Goal: Information Seeking & Learning: Learn about a topic

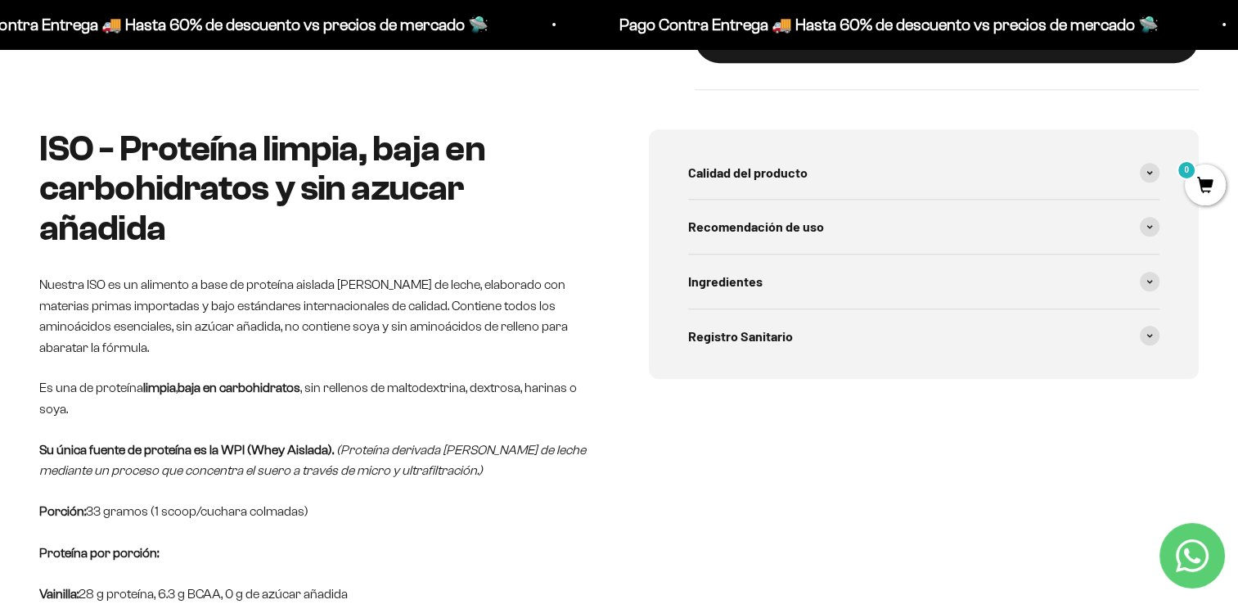
scroll to position [762, 0]
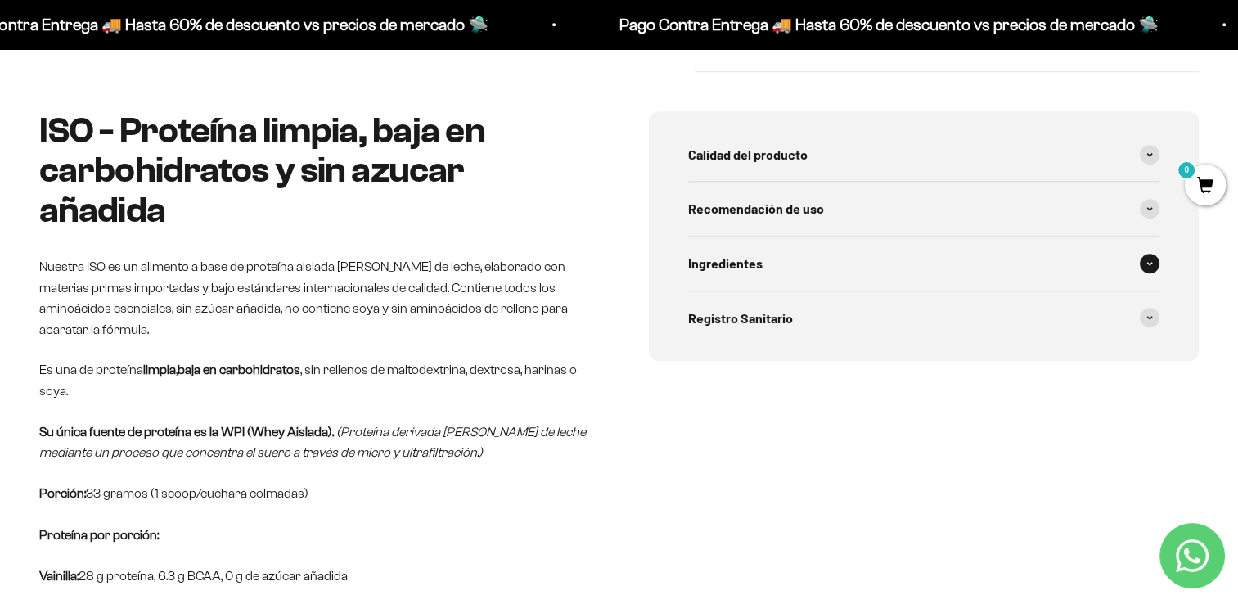
click at [737, 259] on span "Ingredientes" at bounding box center [725, 263] width 74 height 21
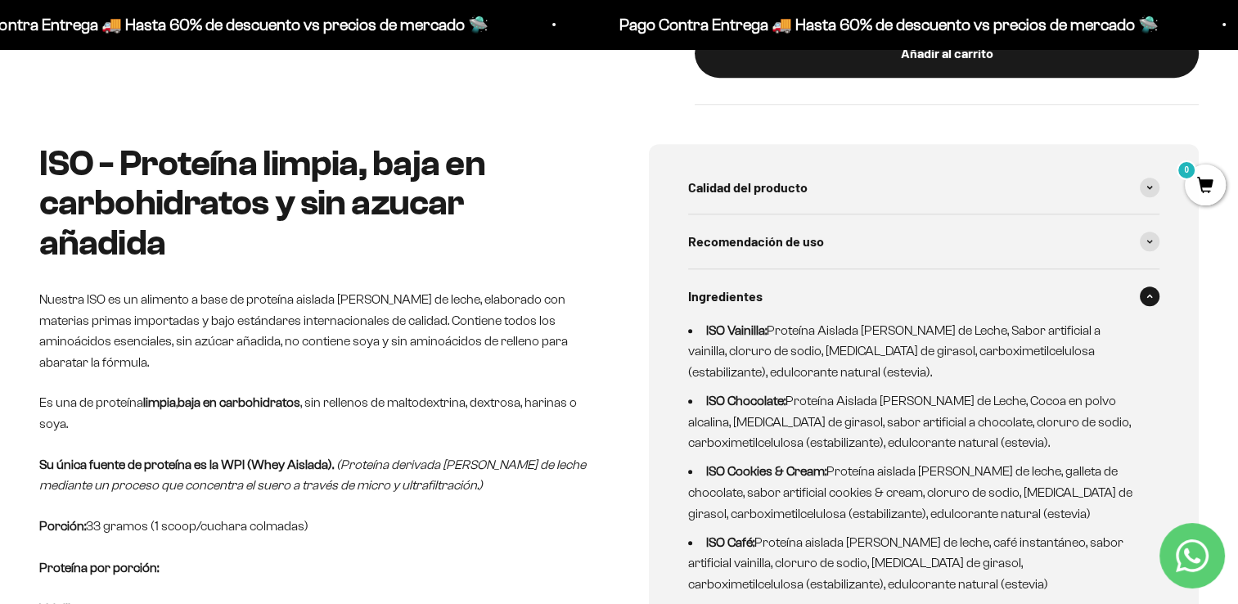
scroll to position [0, 0]
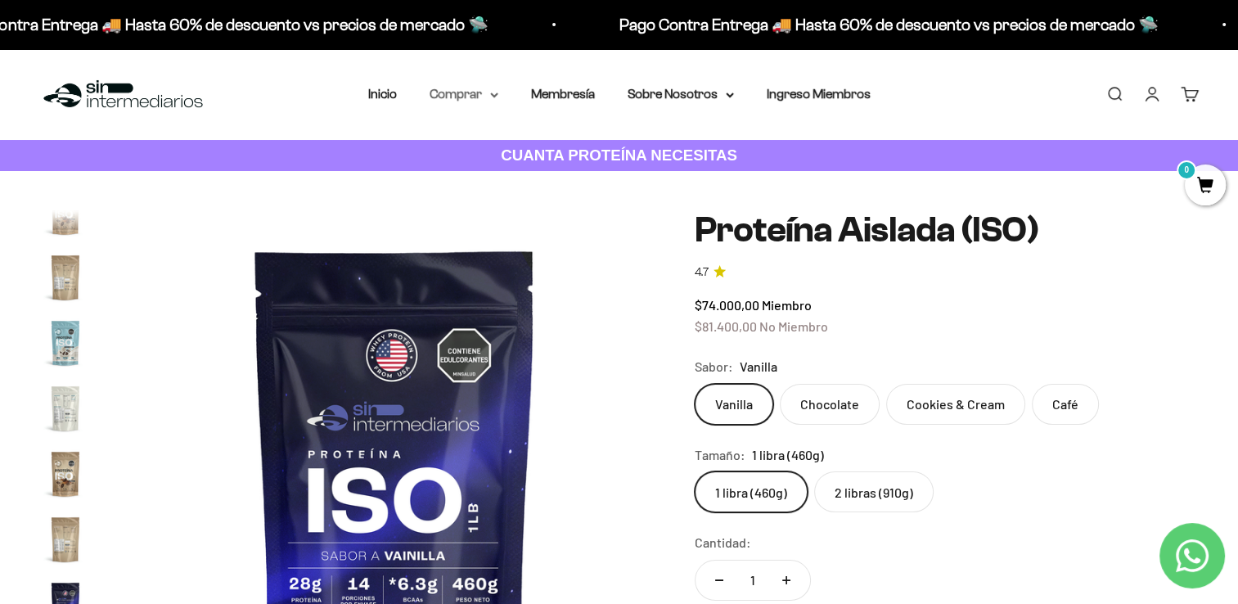
click at [465, 92] on summary "Comprar" at bounding box center [464, 93] width 69 height 21
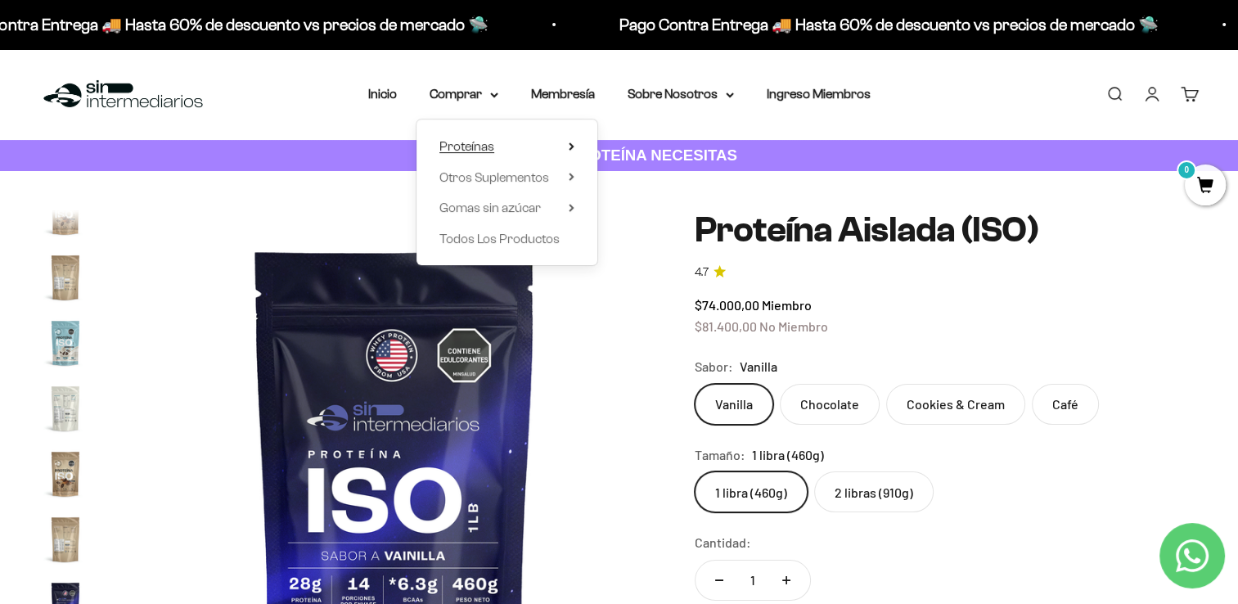
click at [468, 146] on span "Proteínas" at bounding box center [466, 146] width 55 height 14
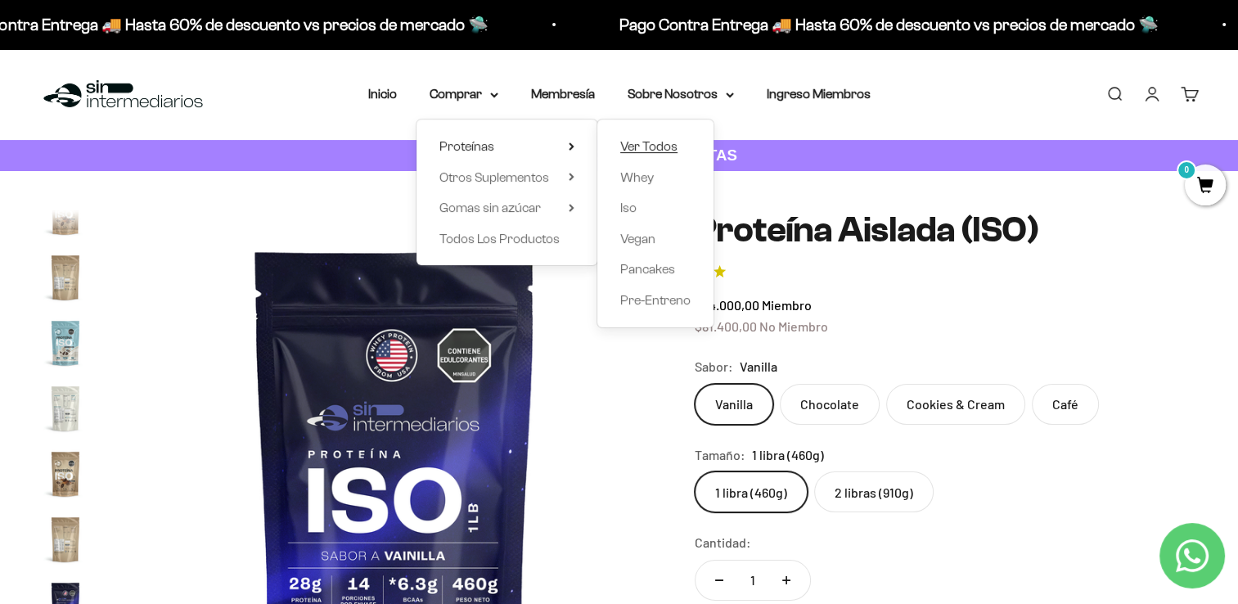
click at [645, 145] on span "Ver Todos" at bounding box center [648, 146] width 57 height 14
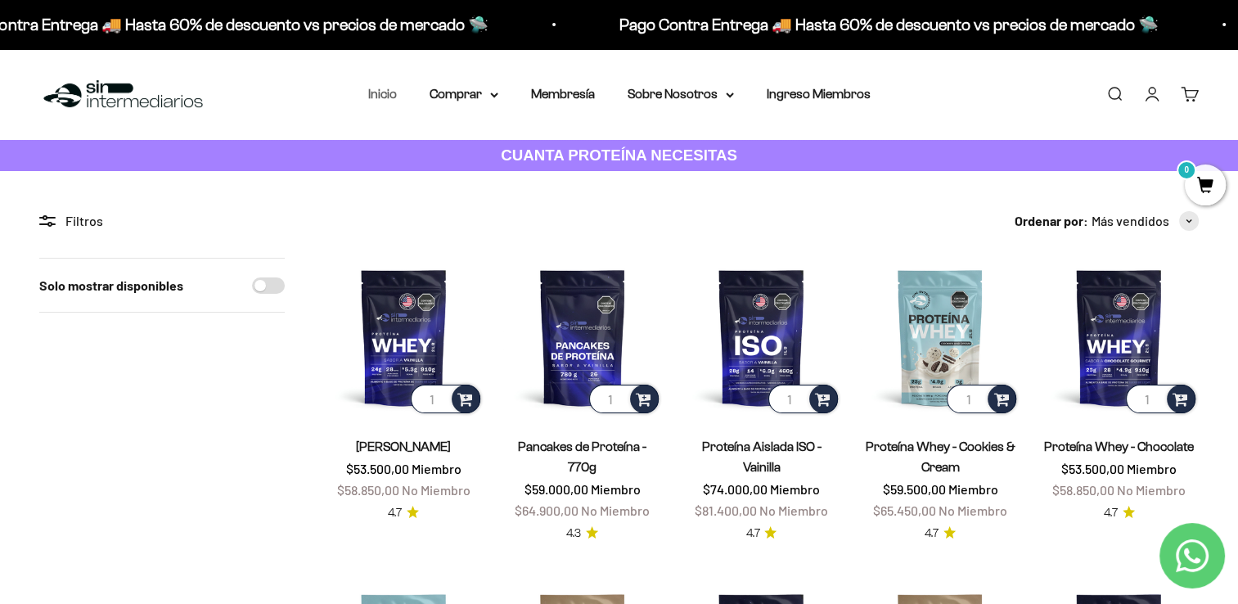
click at [386, 93] on link "Inicio" at bounding box center [382, 94] width 29 height 14
click at [726, 95] on icon at bounding box center [730, 95] width 8 height 6
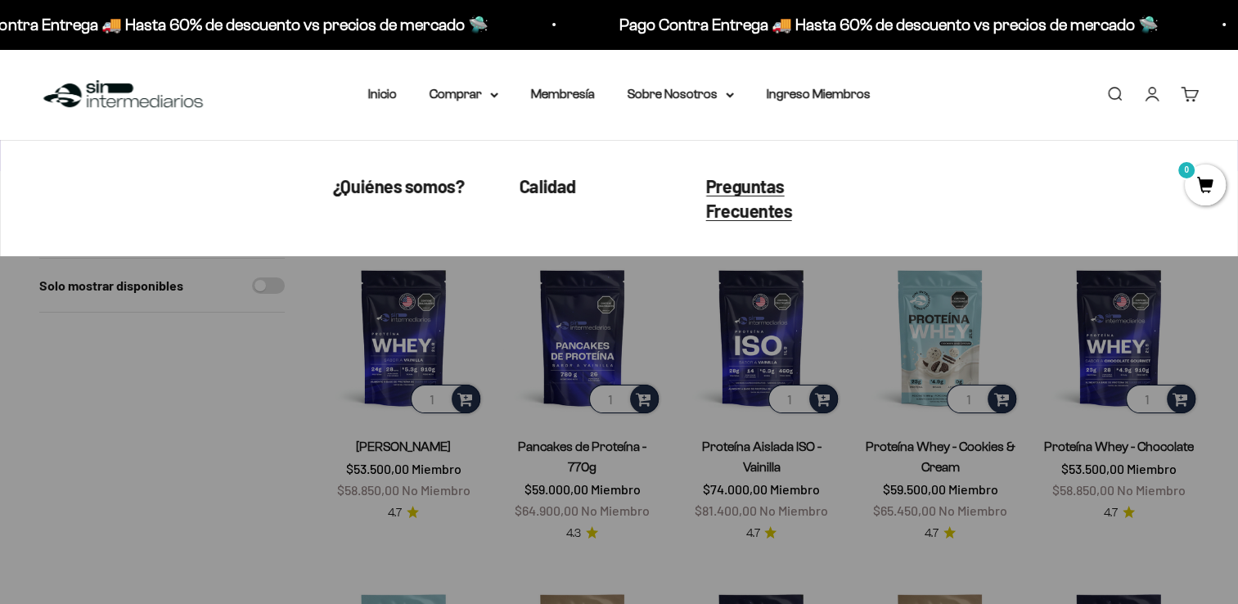
click at [745, 184] on span "Preguntas Frecuentes" at bounding box center [749, 198] width 87 height 47
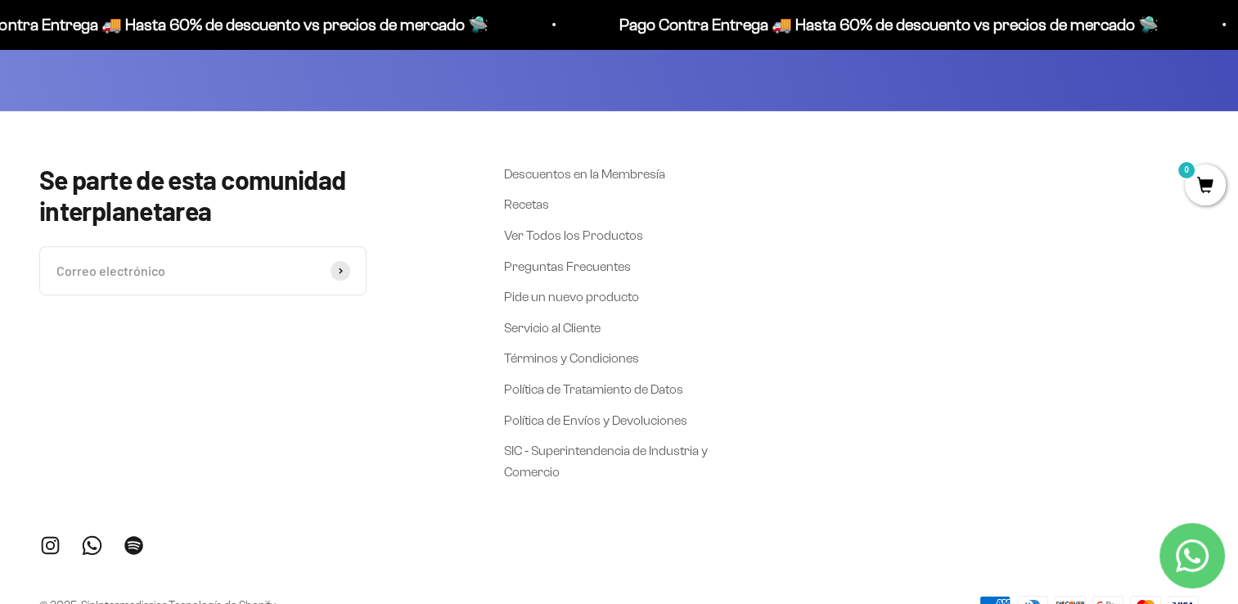
scroll to position [5740, 0]
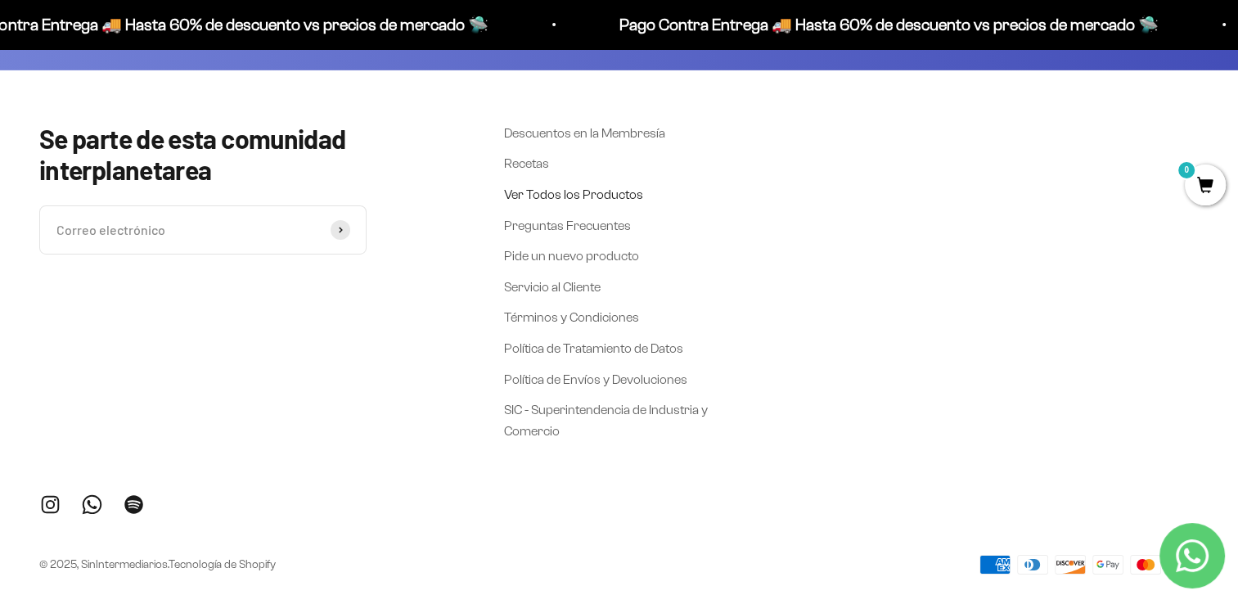
click at [521, 184] on link "Ver Todos los Productos" at bounding box center [573, 194] width 139 height 21
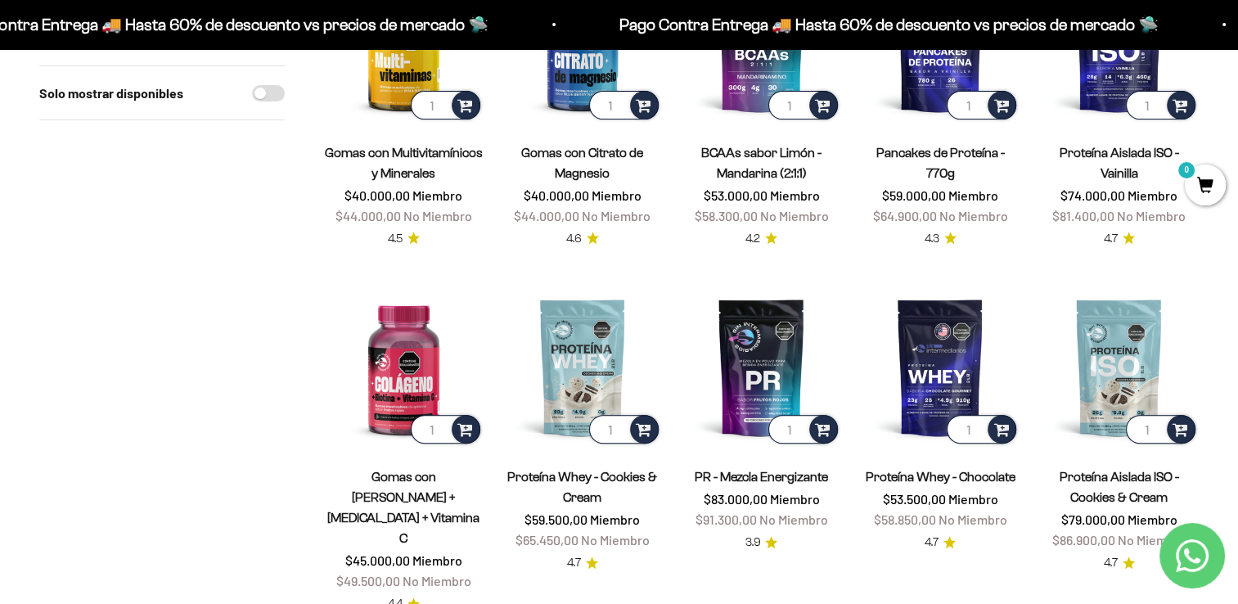
scroll to position [677, 0]
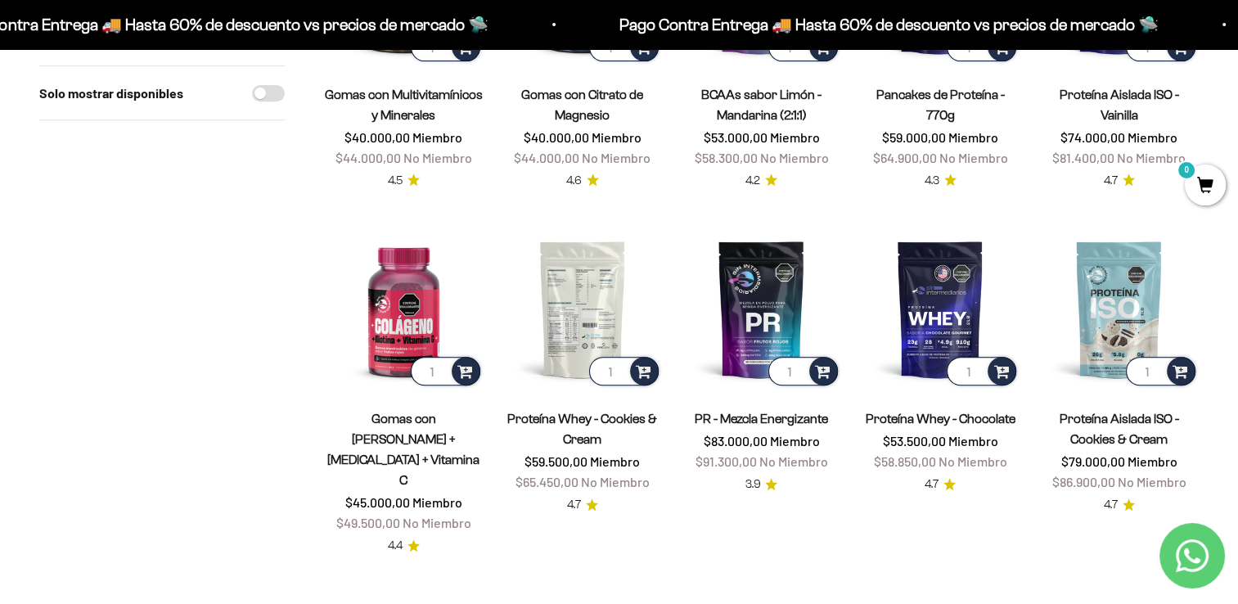
click at [599, 323] on img at bounding box center [583, 309] width 160 height 160
